Goal: Navigation & Orientation: Understand site structure

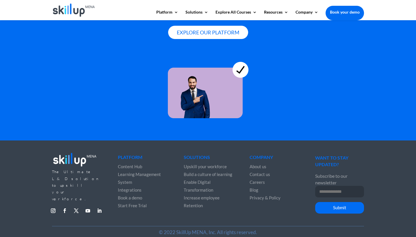
scroll to position [1584, 0]
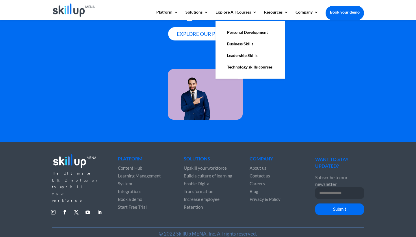
click at [233, 57] on link "Leadership Skills" at bounding box center [250, 56] width 58 height 12
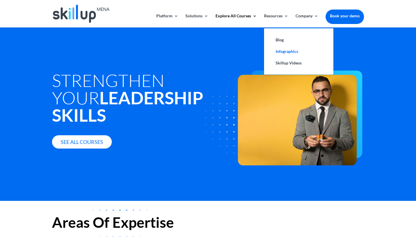
click at [281, 54] on link "Infographics" at bounding box center [299, 52] width 58 height 12
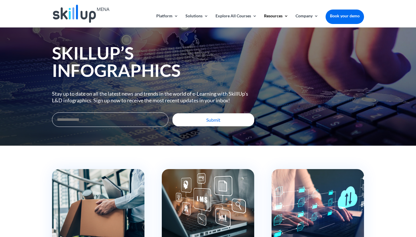
click at [85, 14] on img at bounding box center [81, 14] width 57 height 18
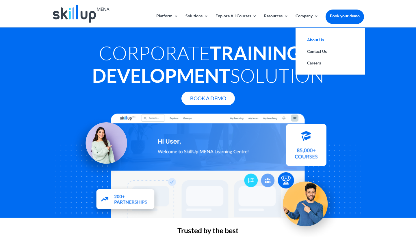
click at [310, 39] on link "About Us" at bounding box center [330, 40] width 58 height 12
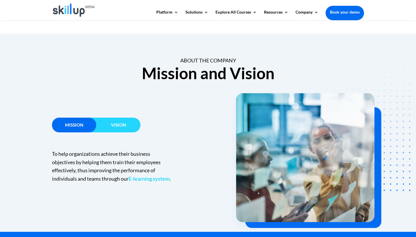
scroll to position [318, 0]
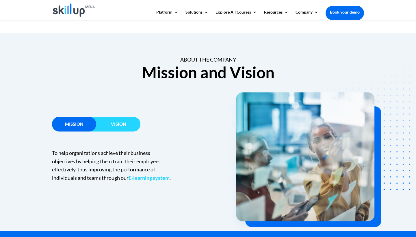
click at [109, 118] on div "Vision" at bounding box center [118, 124] width 44 height 15
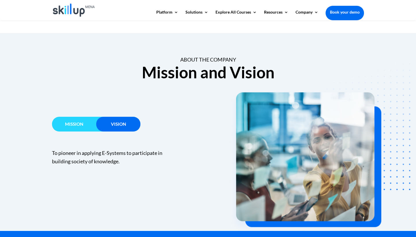
click at [87, 123] on h3 "Mission" at bounding box center [74, 125] width 44 height 7
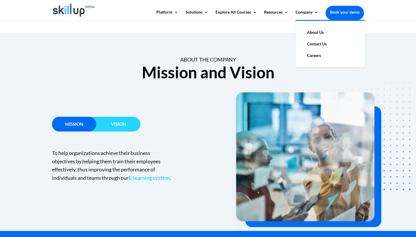
click at [312, 44] on link "Contact Us" at bounding box center [330, 44] width 58 height 12
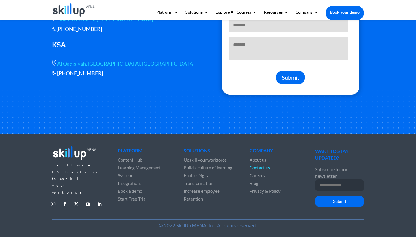
scroll to position [172, 0]
click at [254, 176] on span "Careers" at bounding box center [257, 175] width 15 height 5
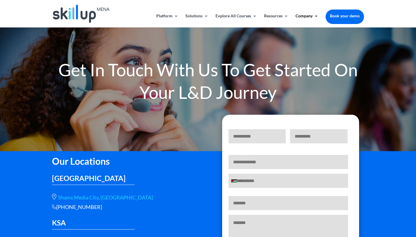
click at [79, 12] on img at bounding box center [81, 14] width 57 height 18
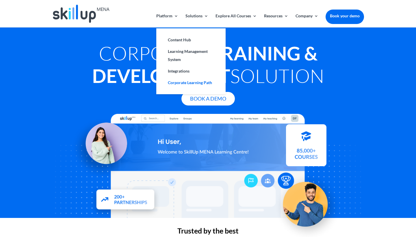
click at [175, 84] on link "Corporate Learning Path" at bounding box center [191, 83] width 58 height 12
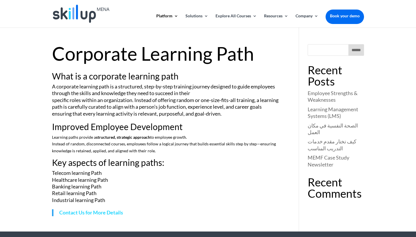
click at [71, 17] on img at bounding box center [81, 14] width 57 height 18
